Goal: Task Accomplishment & Management: Use online tool/utility

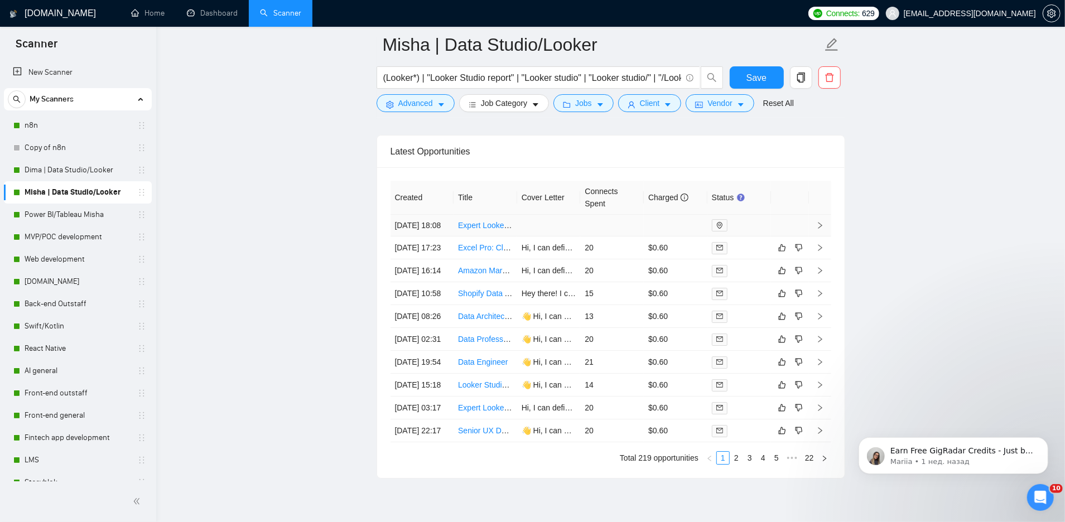
scroll to position [2726, 0]
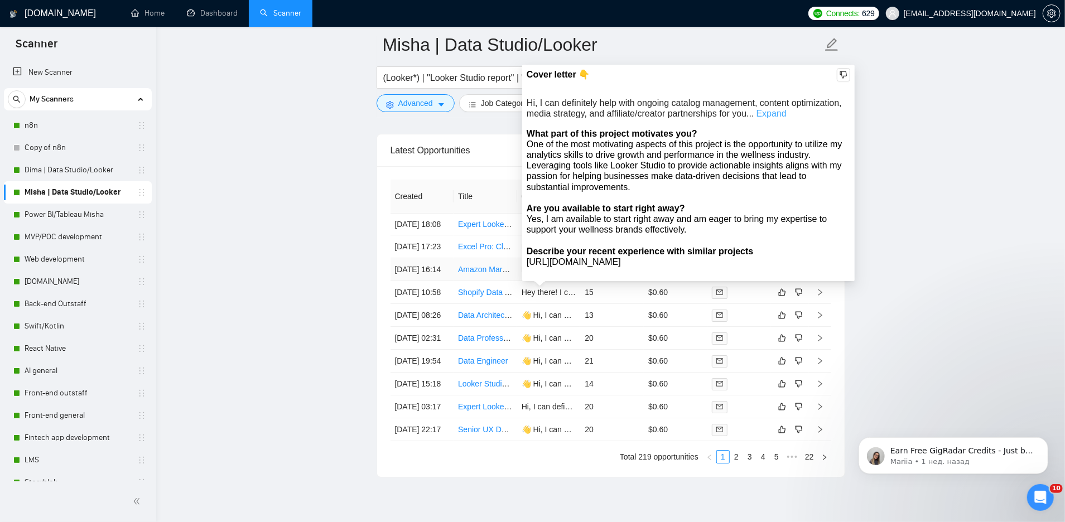
click at [787, 114] on link "Expand" at bounding box center [772, 113] width 30 height 9
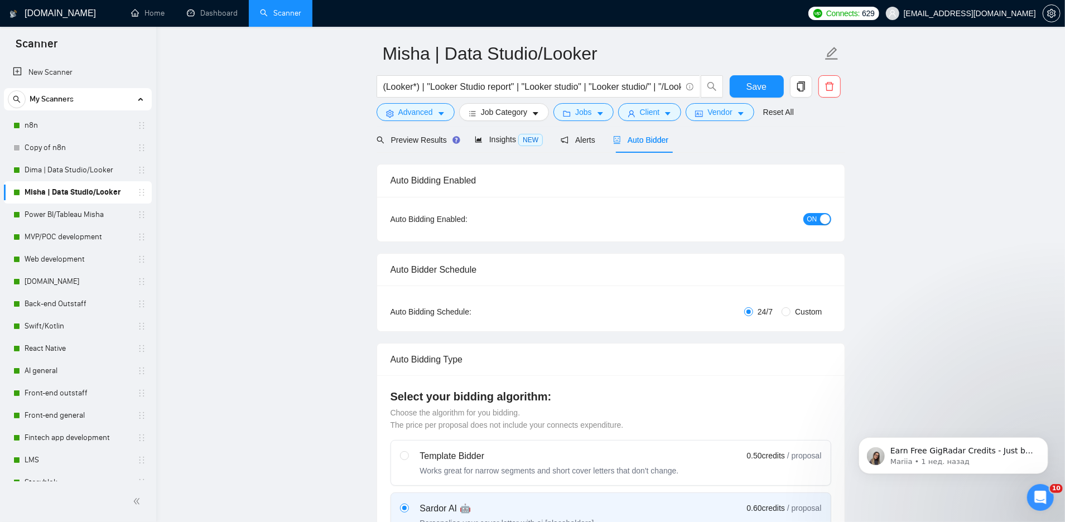
scroll to position [0, 0]
